Goal: Transaction & Acquisition: Purchase product/service

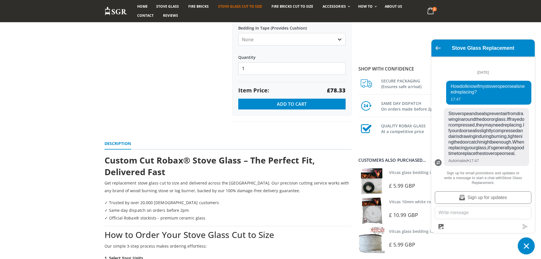
click at [438, 47] on icon "Go back to the main screen" at bounding box center [438, 48] width 5 height 4
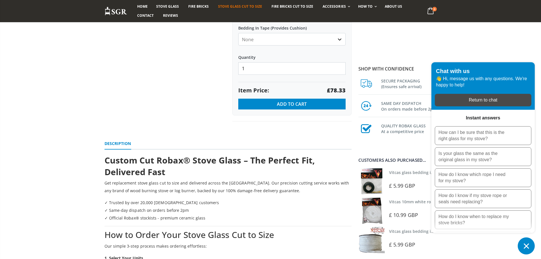
click at [478, 99] on div "Return to chat" at bounding box center [483, 100] width 90 height 6
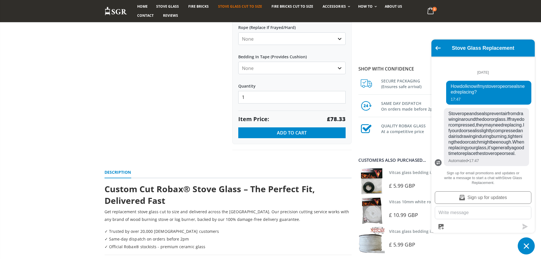
scroll to position [310, 0]
drag, startPoint x: 492, startPoint y: 50, endPoint x: 458, endPoint y: 47, distance: 34.5
click at [490, 50] on h2 "Stove Glass Replacement" at bounding box center [483, 48] width 81 height 6
click at [438, 49] on icon "Go back to the main screen" at bounding box center [438, 48] width 5 height 4
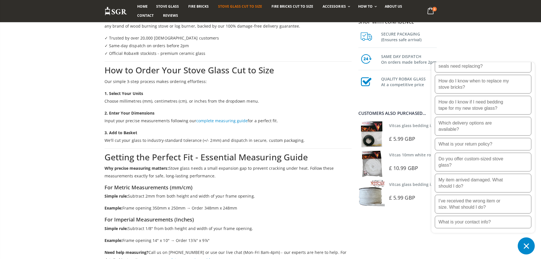
scroll to position [511, 0]
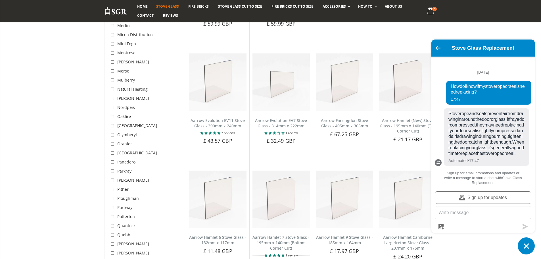
scroll to position [1307, 0]
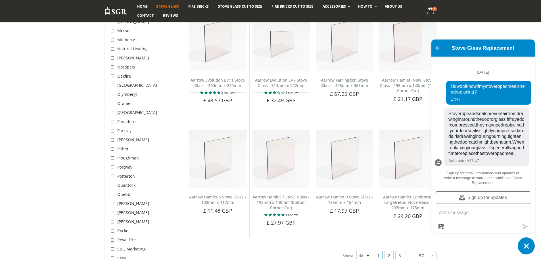
click at [440, 49] on icon "Go back to the main screen" at bounding box center [438, 48] width 5 height 4
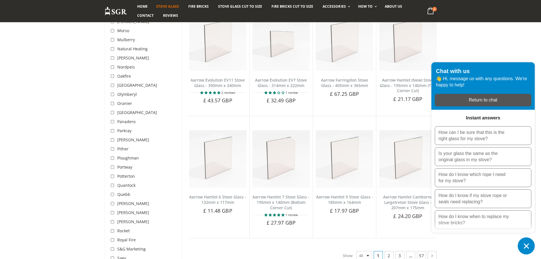
click at [521, 241] on button "Chat window" at bounding box center [526, 245] width 17 height 17
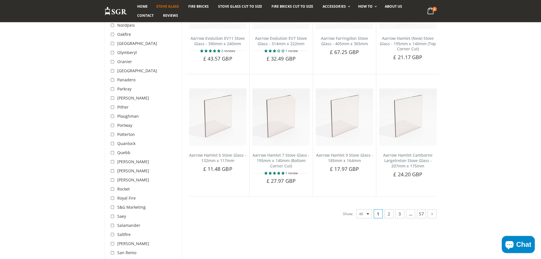
scroll to position [1364, 0]
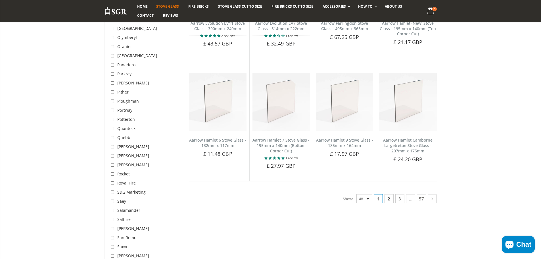
click at [384, 197] on ul "1 2 3 … 57" at bounding box center [405, 198] width 64 height 9
click at [388, 201] on link "2" at bounding box center [389, 198] width 9 height 9
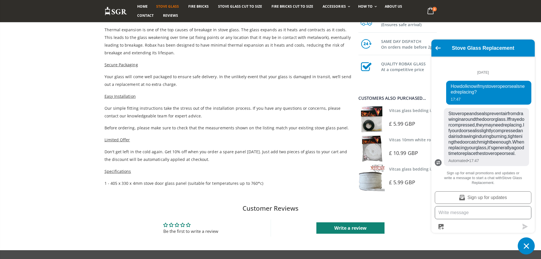
scroll to position [256, 0]
drag, startPoint x: 164, startPoint y: 152, endPoint x: 202, endPoint y: 151, distance: 37.8
click at [202, 151] on span "Don't get left in the cold again. Get 10% off when you order a spare panel toda…" at bounding box center [226, 155] width 243 height 13
click at [210, 167] on div "Choose a brand that lasts when replacing your Aarrow Ecoburn Plus 9 stove glass…" at bounding box center [228, 75] width 247 height 224
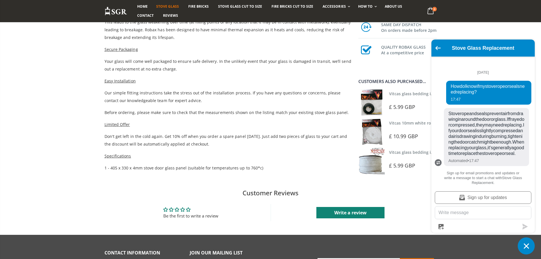
scroll to position [341, 0]
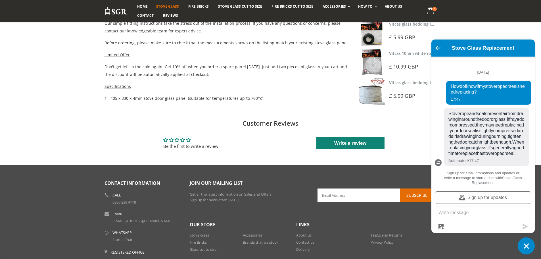
click at [526, 248] on icon "Chat window" at bounding box center [526, 245] width 9 height 9
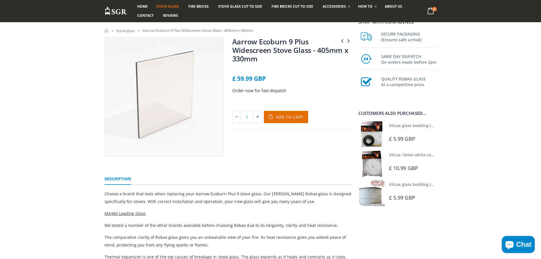
scroll to position [0, 0]
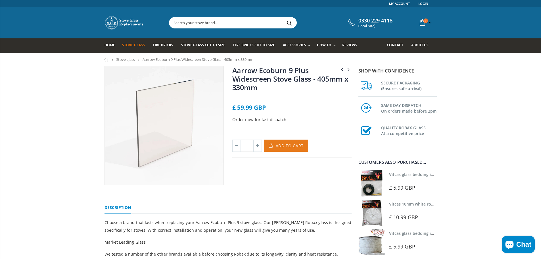
click at [289, 148] on span "Add to Cart" at bounding box center [290, 145] width 28 height 5
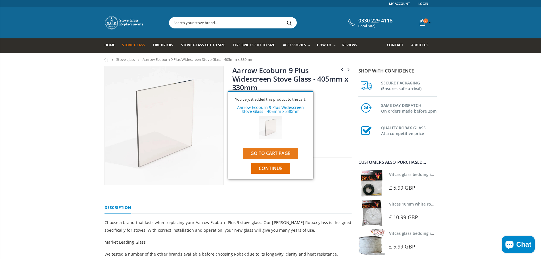
click at [271, 153] on link "Go to cart page" at bounding box center [270, 153] width 55 height 11
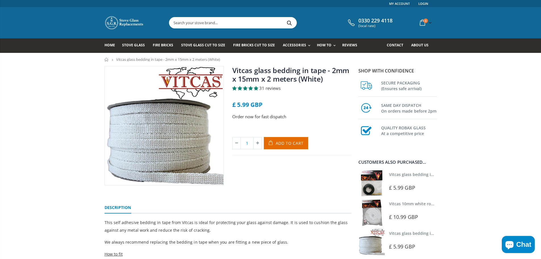
click at [424, 204] on link "Vitcas 10mm white rope kit - includes rope seal and glue!" at bounding box center [444, 203] width 111 height 5
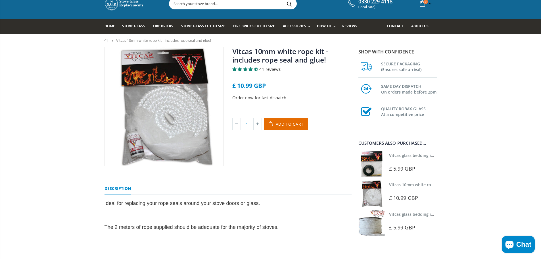
scroll to position [28, 0]
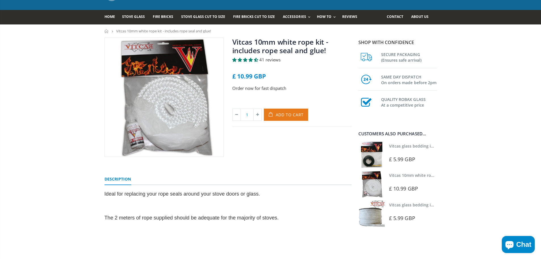
click at [275, 120] on icon "submit" at bounding box center [271, 115] width 9 height 12
click at [0, 0] on div at bounding box center [0, 0] width 0 height 0
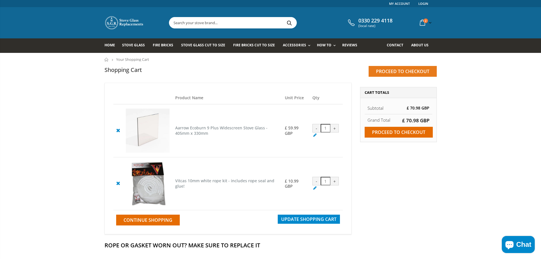
click at [396, 74] on input "Proceed to checkout" at bounding box center [403, 71] width 68 height 11
